Goal: Information Seeking & Learning: Check status

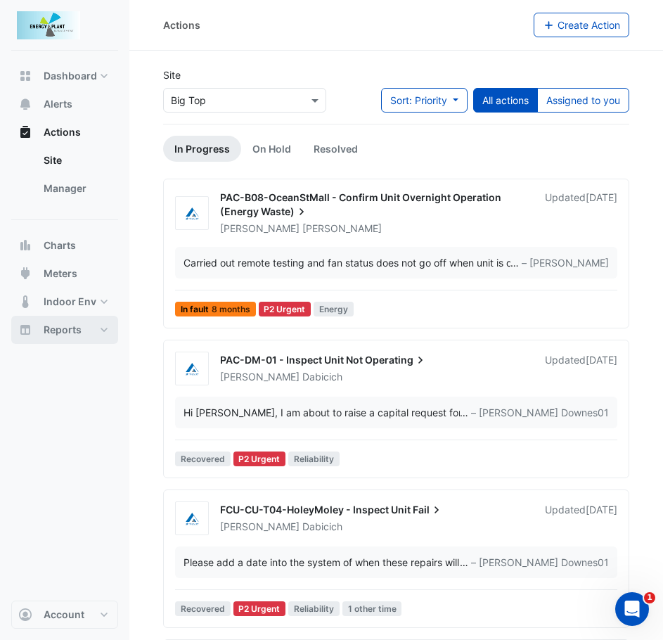
click at [64, 340] on button "Reports" at bounding box center [64, 330] width 107 height 28
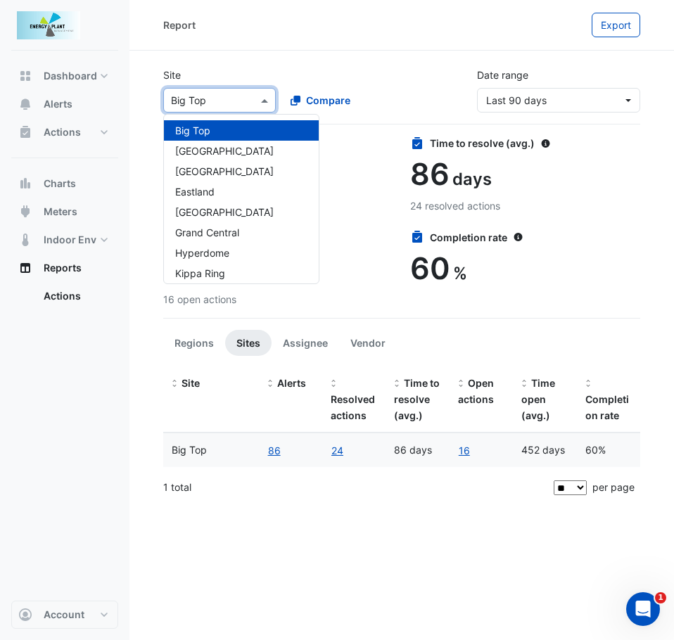
click at [261, 101] on span at bounding box center [266, 100] width 18 height 15
click at [67, 210] on span "Meters" at bounding box center [61, 212] width 34 height 14
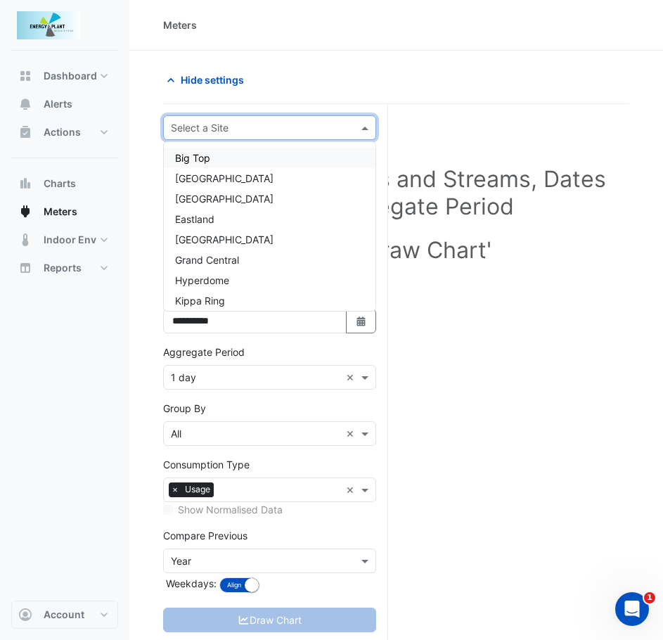
click at [358, 131] on span at bounding box center [367, 127] width 18 height 15
click at [233, 261] on span "Grand Central" at bounding box center [207, 260] width 64 height 12
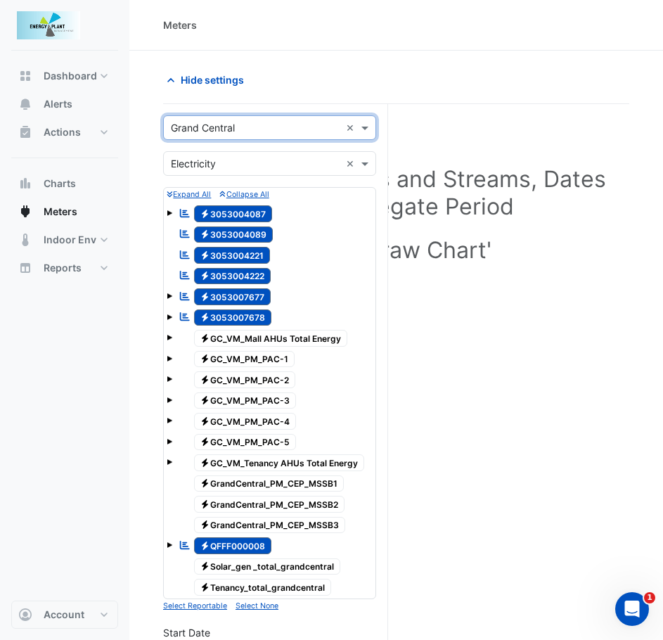
click at [220, 154] on div "Utility Type × Electricity ×" at bounding box center [269, 163] width 213 height 25
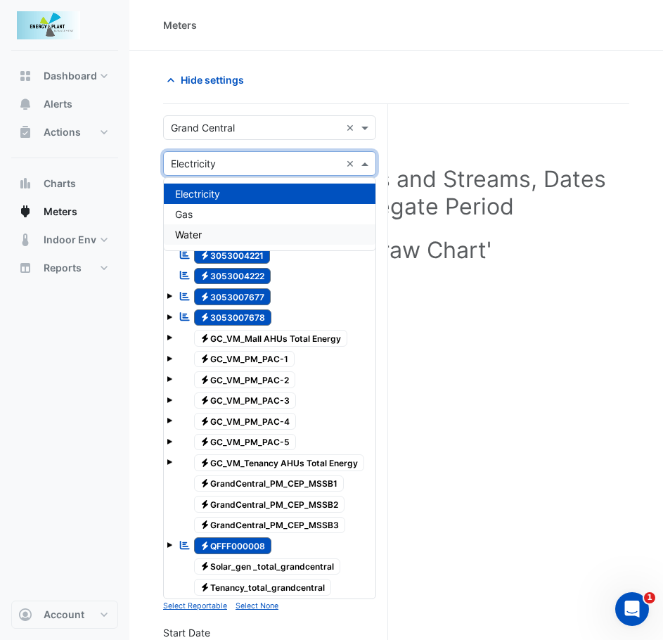
click at [191, 231] on span "Water" at bounding box center [188, 235] width 27 height 12
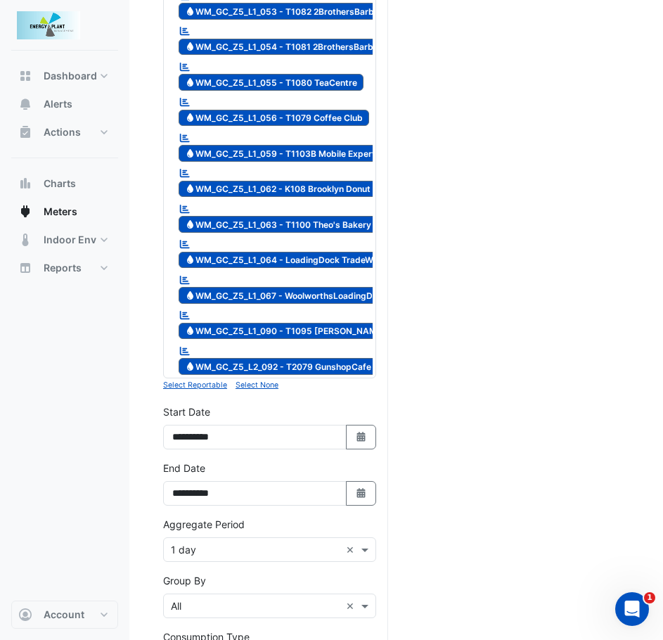
scroll to position [2322, 0]
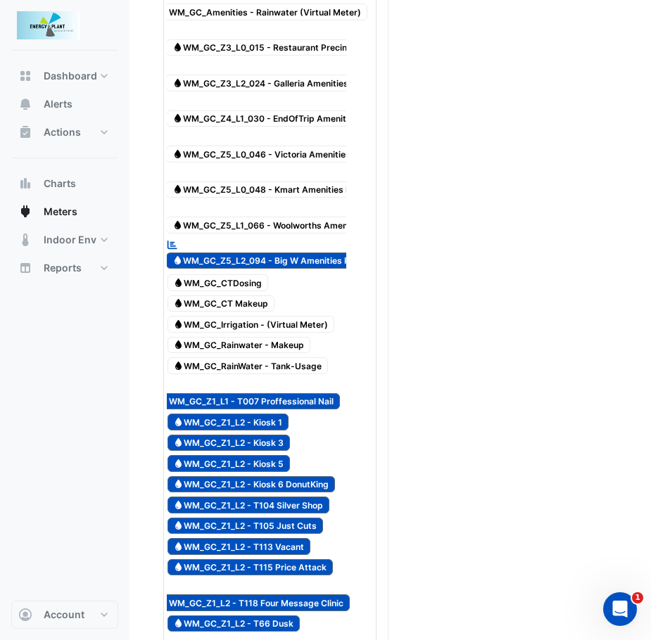
scroll to position [0, 0]
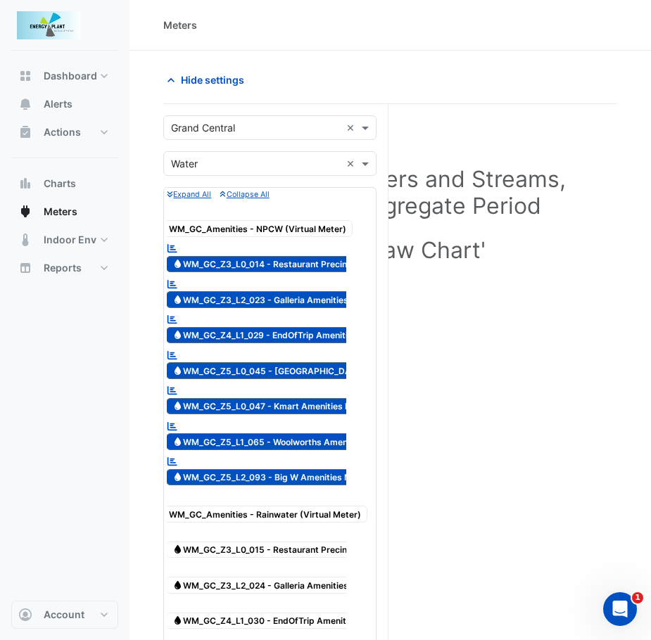
drag, startPoint x: 381, startPoint y: 332, endPoint x: 381, endPoint y: 361, distance: 28.8
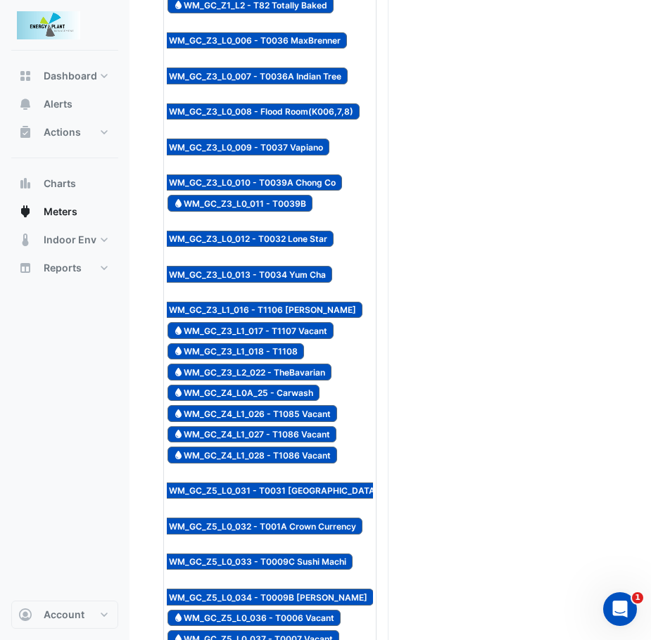
scroll to position [1407, 0]
